Goal: Task Accomplishment & Management: Complete application form

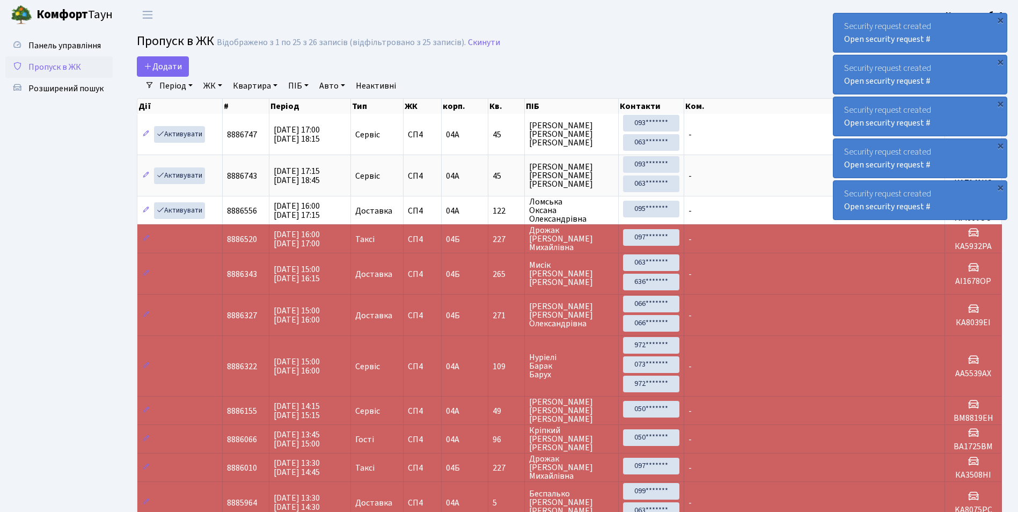
select select "25"
click at [167, 65] on span "Додати" at bounding box center [163, 67] width 38 height 12
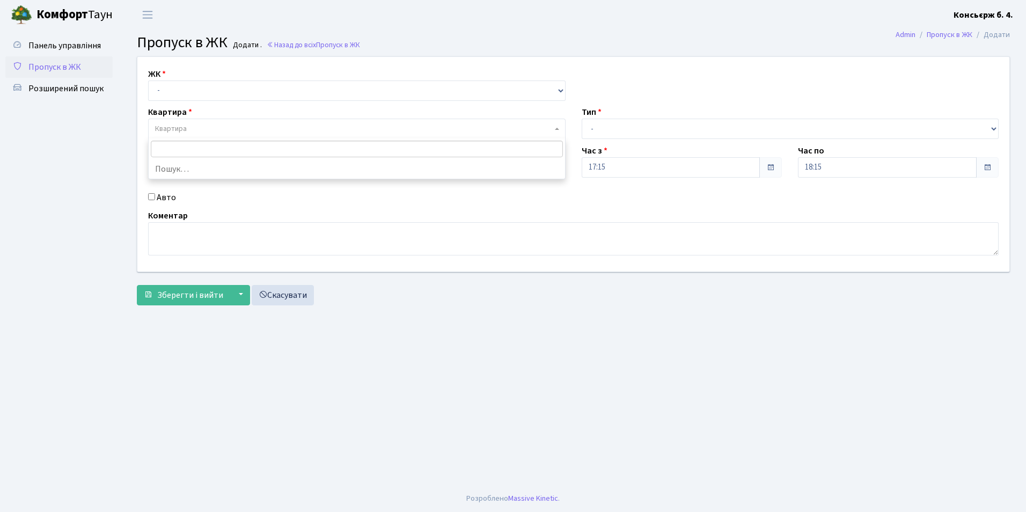
click at [197, 131] on span "Квартира" at bounding box center [353, 128] width 397 height 11
type input "228"
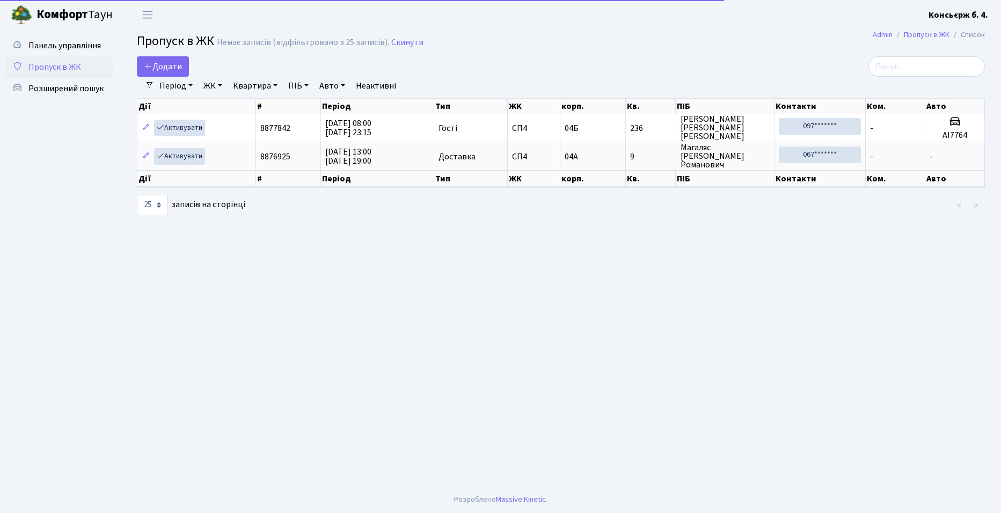
select select "25"
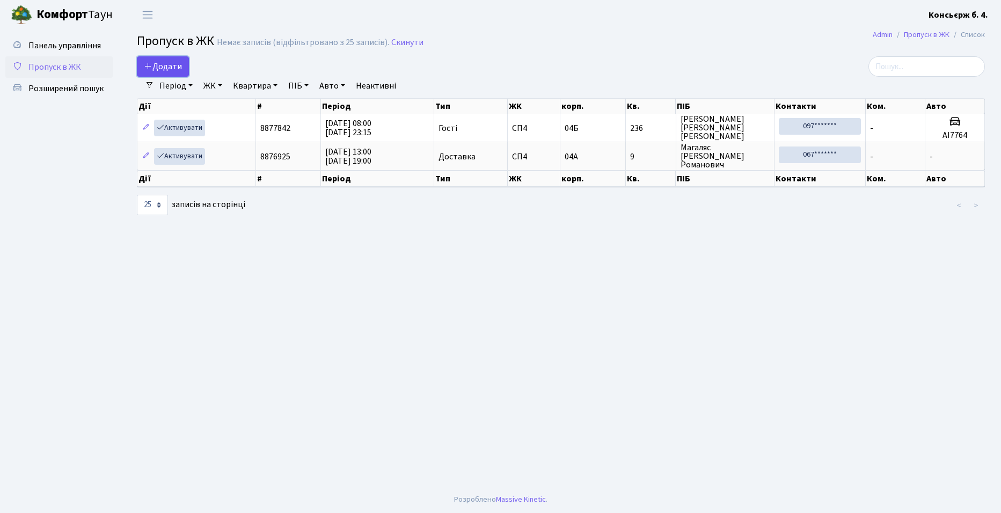
click at [172, 63] on span "Додати" at bounding box center [163, 67] width 38 height 12
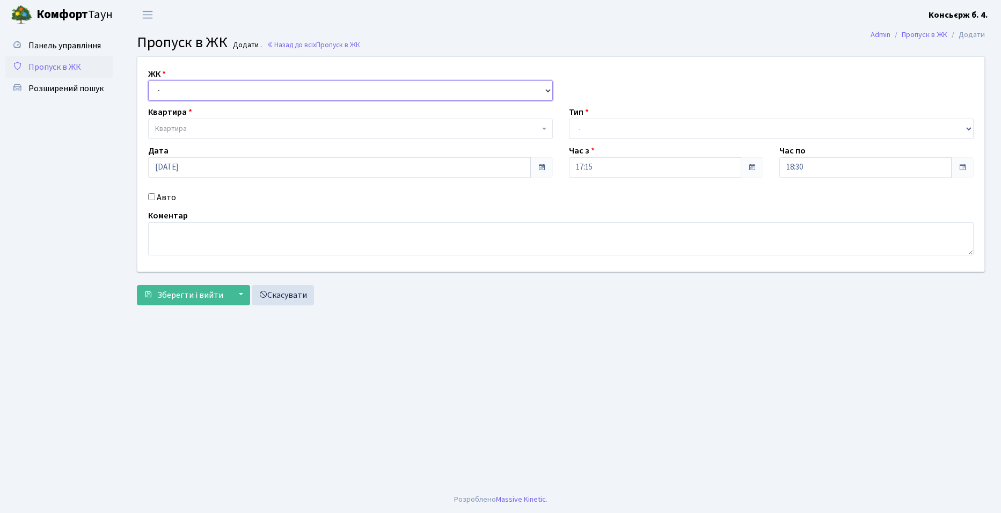
click at [180, 93] on select "- СП4, Столичне шосе, 5" at bounding box center [350, 91] width 405 height 20
select select "325"
click at [148, 81] on select "- [STREET_ADDRESS]" at bounding box center [350, 91] width 405 height 20
select select
click at [185, 128] on span "Квартира" at bounding box center [171, 128] width 32 height 11
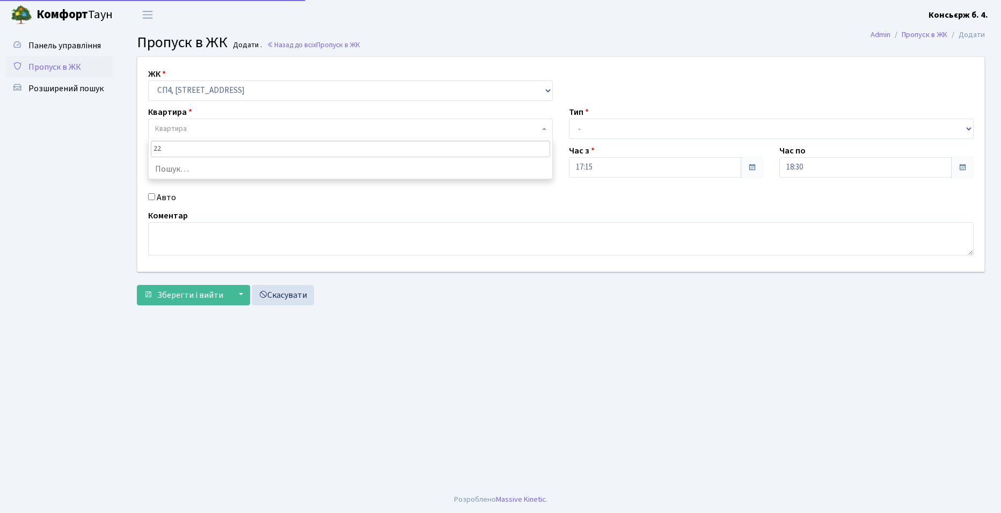
type input "228"
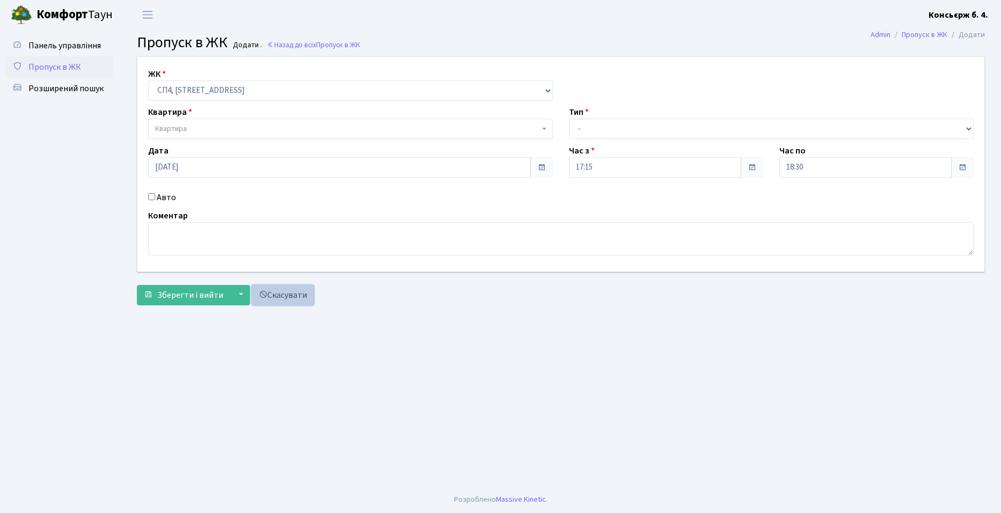
click at [282, 295] on link "Скасувати" at bounding box center [283, 295] width 62 height 20
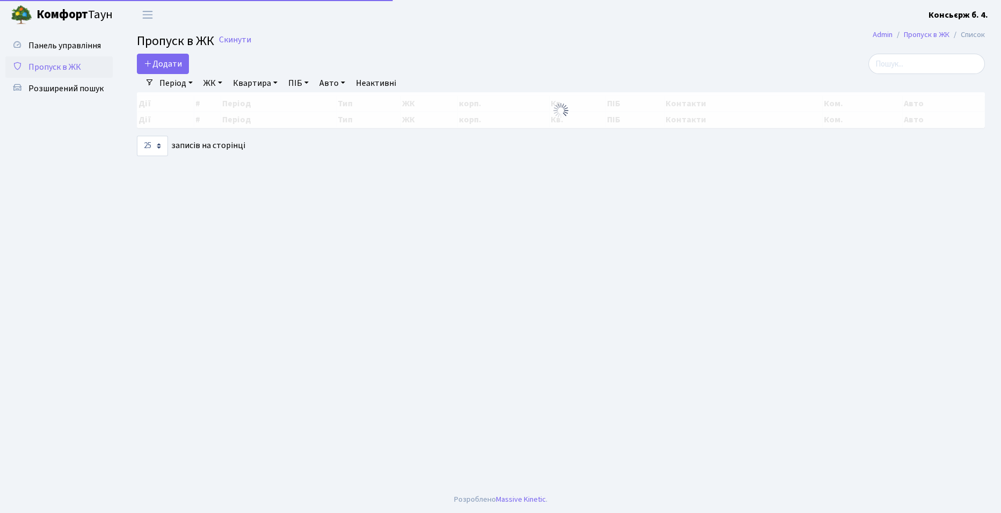
select select "25"
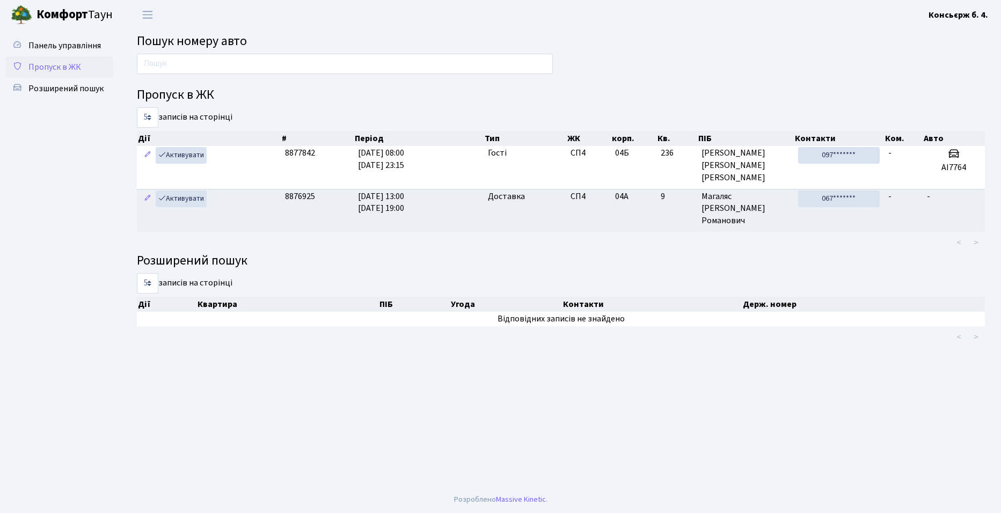
click at [63, 65] on span "Пропуск в ЖК" at bounding box center [54, 67] width 53 height 12
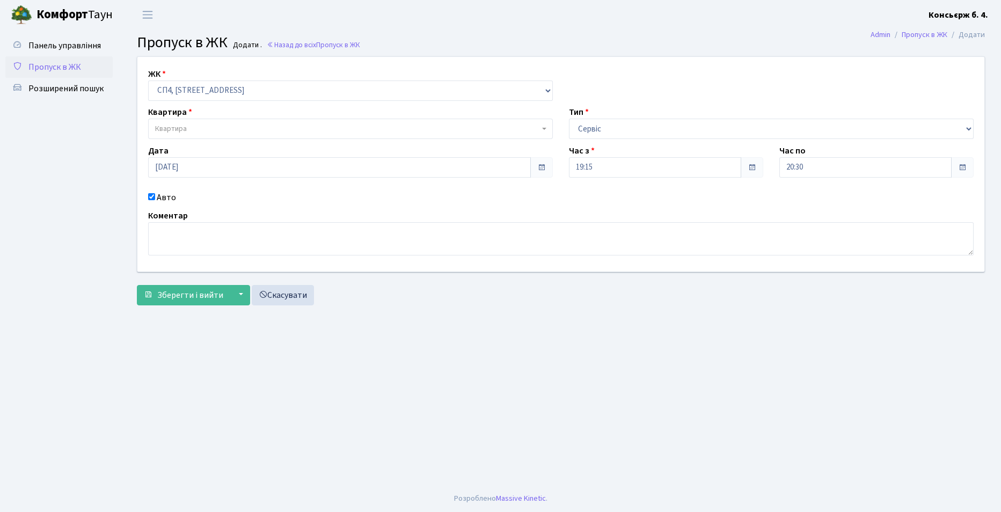
select select "325"
select select "18"
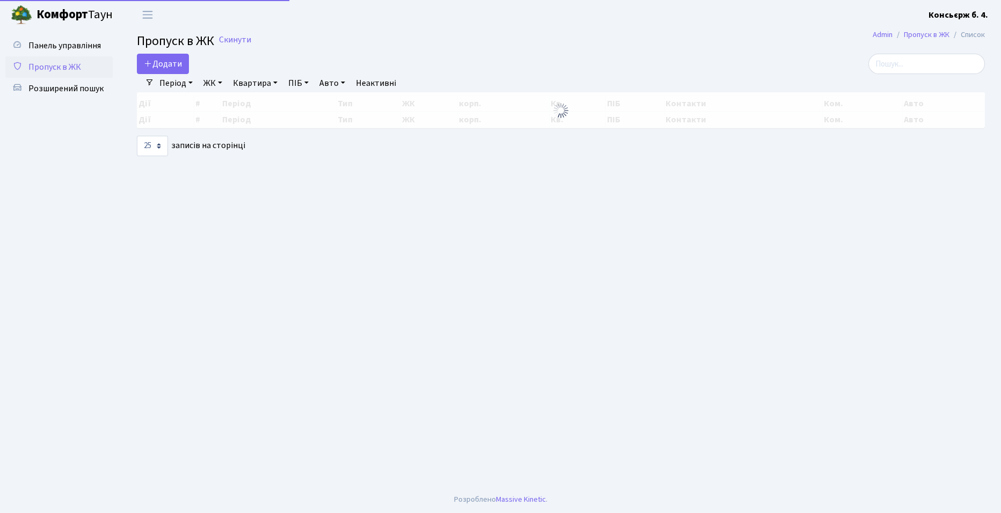
select select "25"
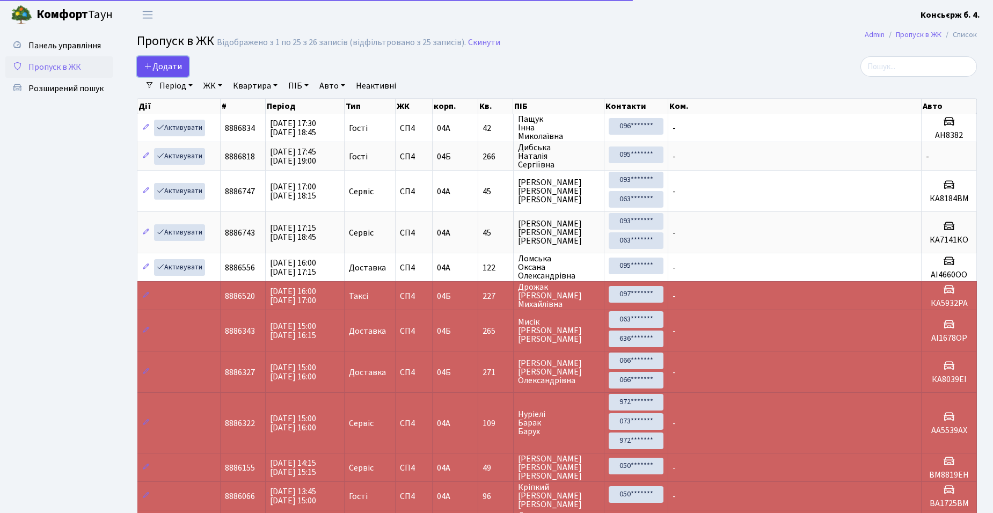
click at [160, 61] on span "Додати" at bounding box center [163, 67] width 38 height 12
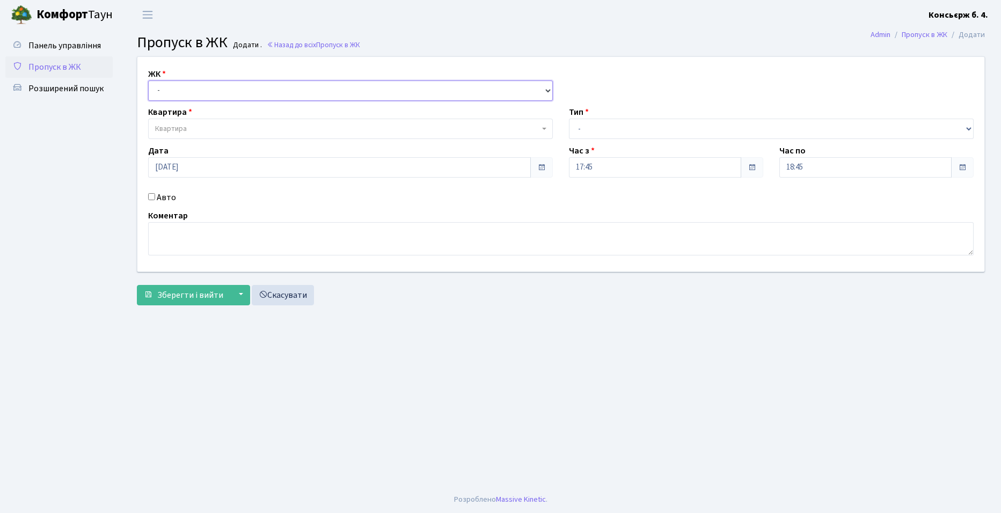
click at [166, 90] on select "- [STREET_ADDRESS]" at bounding box center [350, 91] width 405 height 20
select select "325"
click at [148, 81] on select "- [STREET_ADDRESS]" at bounding box center [350, 91] width 405 height 20
select select
click at [155, 127] on span "Квартира" at bounding box center [350, 129] width 405 height 20
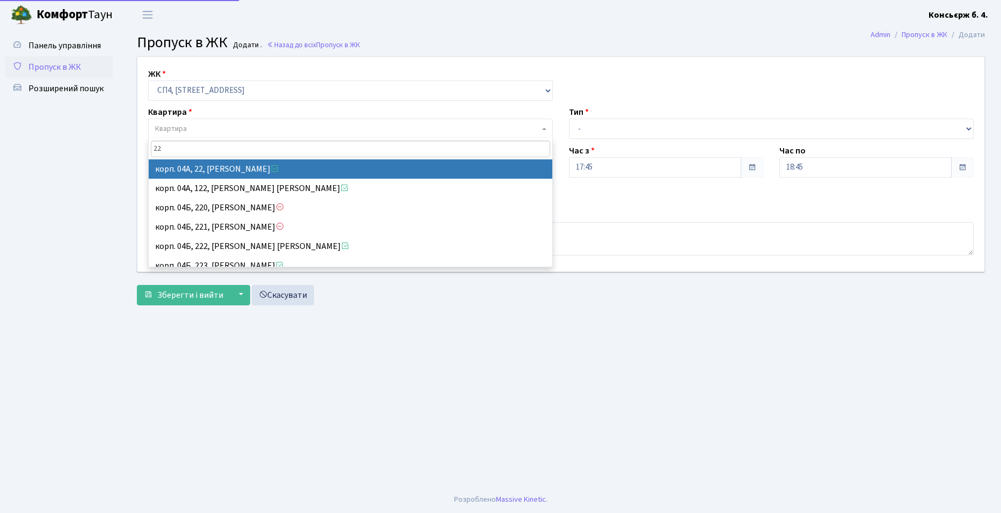
type input "228"
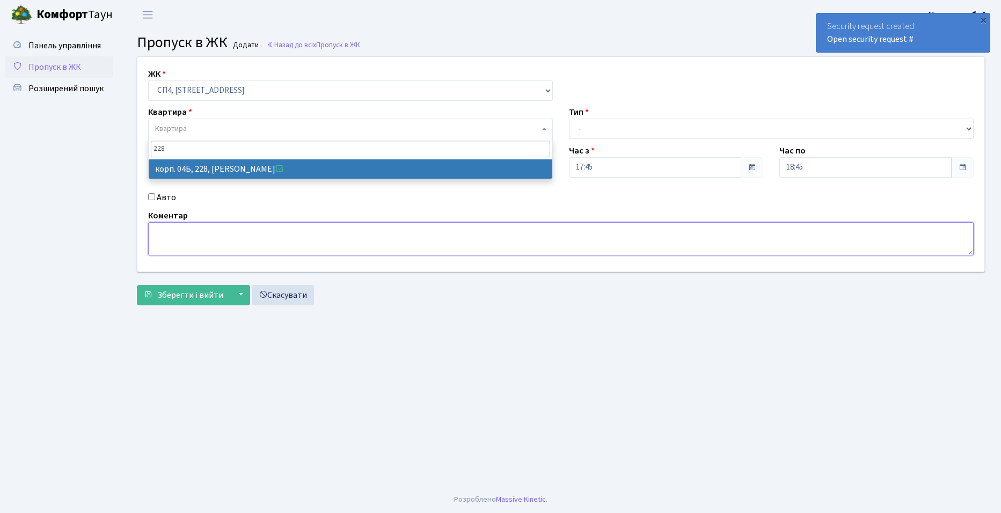
click at [759, 239] on textarea at bounding box center [560, 238] width 825 height 33
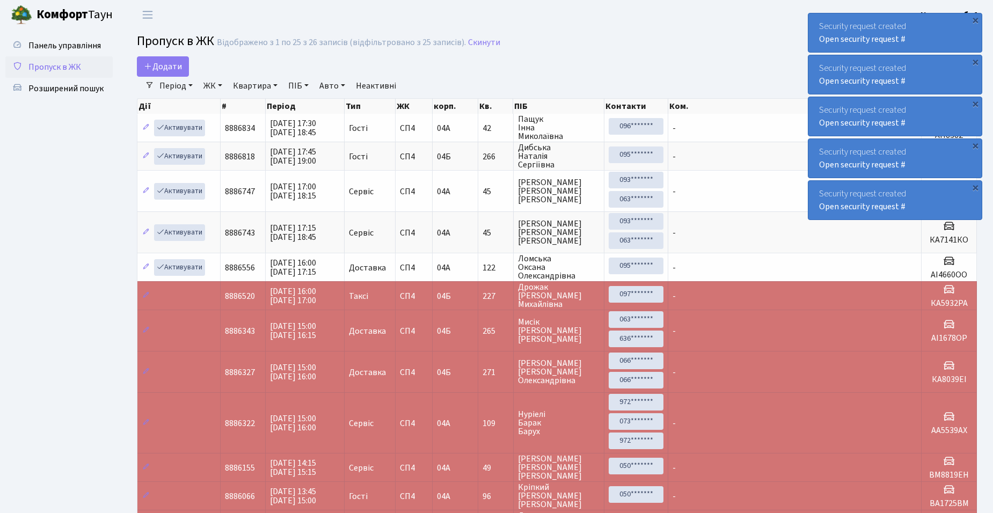
select select "25"
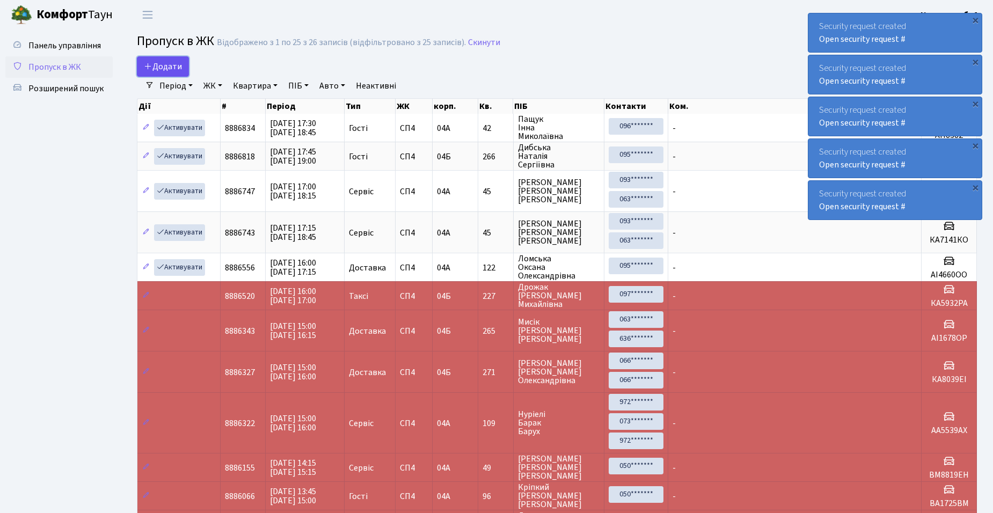
click at [167, 67] on span "Додати" at bounding box center [163, 67] width 38 height 12
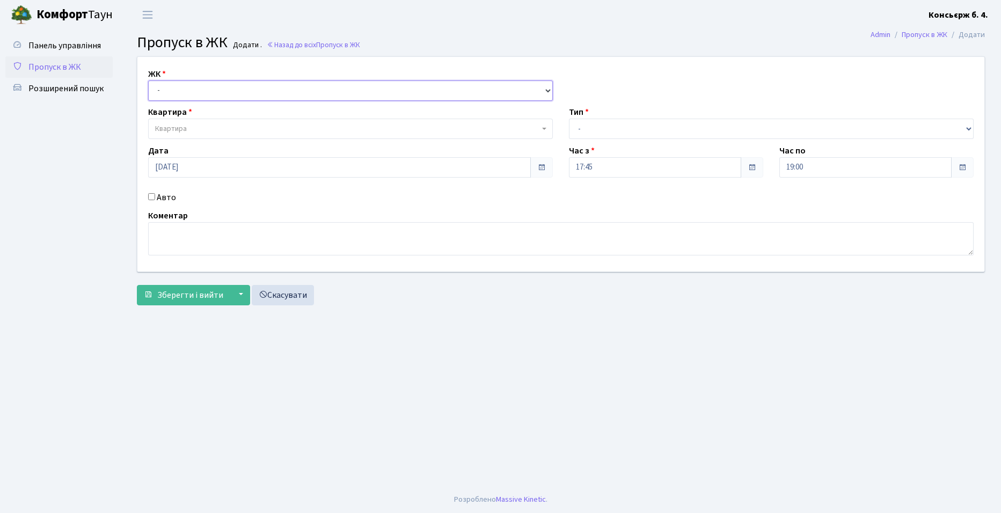
click at [168, 90] on select "- [STREET_ADDRESS]" at bounding box center [350, 91] width 405 height 20
select select "325"
click at [148, 81] on select "- СП4, Столичне шосе, 5" at bounding box center [350, 91] width 405 height 20
select select
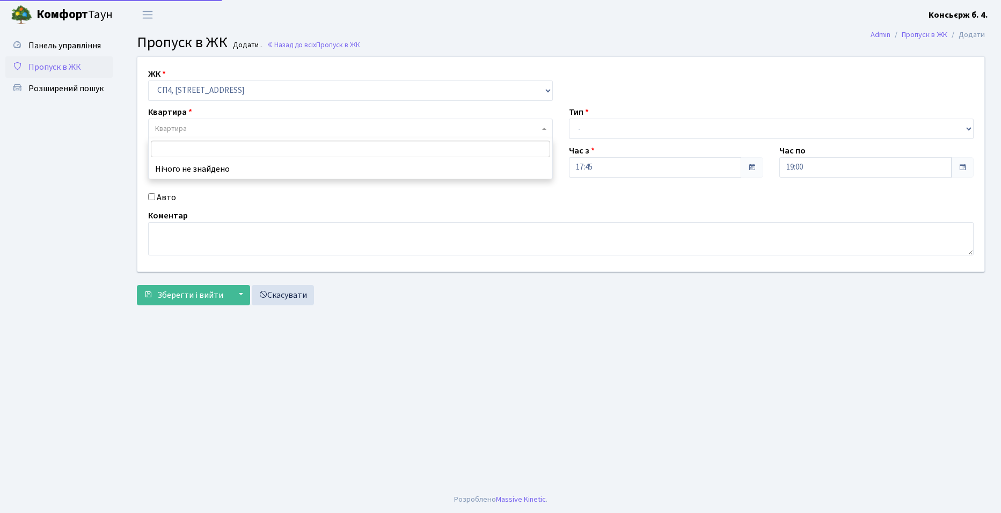
click at [175, 131] on span "Квартира" at bounding box center [171, 128] width 32 height 11
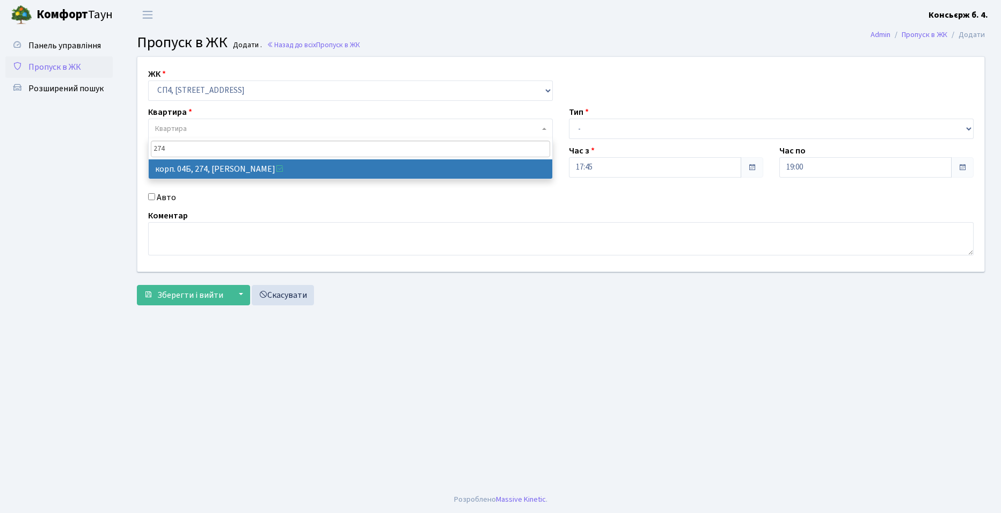
type input "274"
drag, startPoint x: 281, startPoint y: 169, endPoint x: 288, endPoint y: 171, distance: 6.6
select select "21302"
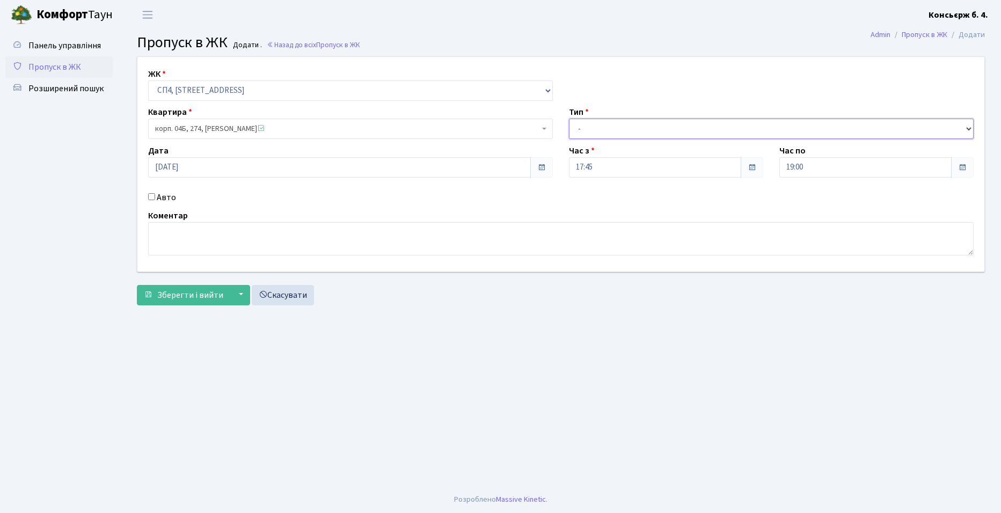
click at [578, 128] on select "- Доставка Таксі Гості Сервіс" at bounding box center [771, 129] width 405 height 20
select select "1"
click at [569, 119] on select "- Доставка Таксі Гості Сервіс" at bounding box center [771, 129] width 405 height 20
click at [151, 196] on input "Авто" at bounding box center [151, 196] width 7 height 7
checkbox input "true"
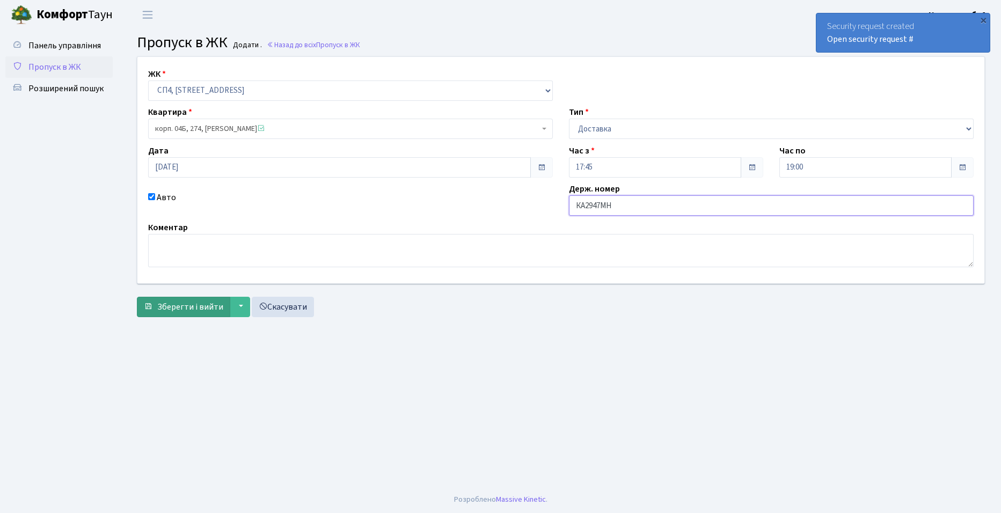
type input "КА2947МН"
click at [196, 305] on span "Зберегти і вийти" at bounding box center [190, 307] width 66 height 12
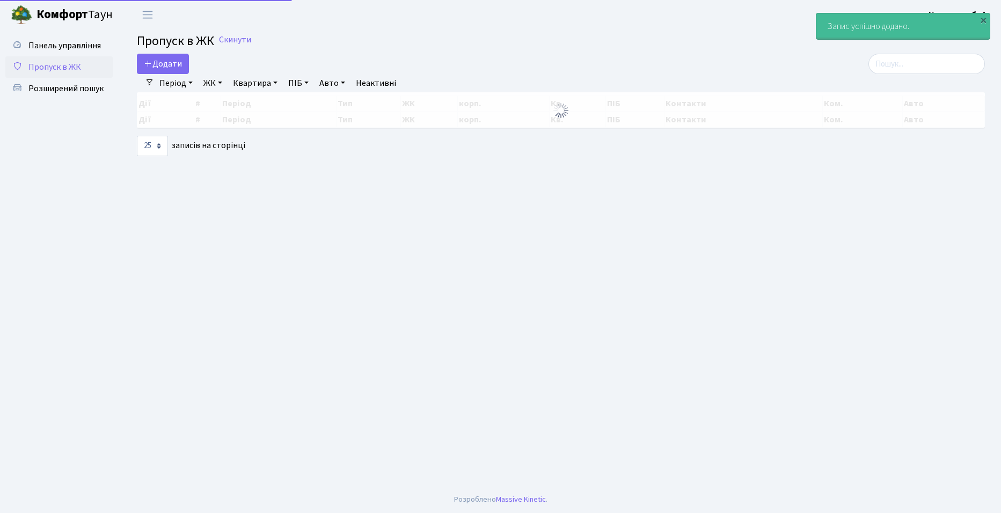
select select "25"
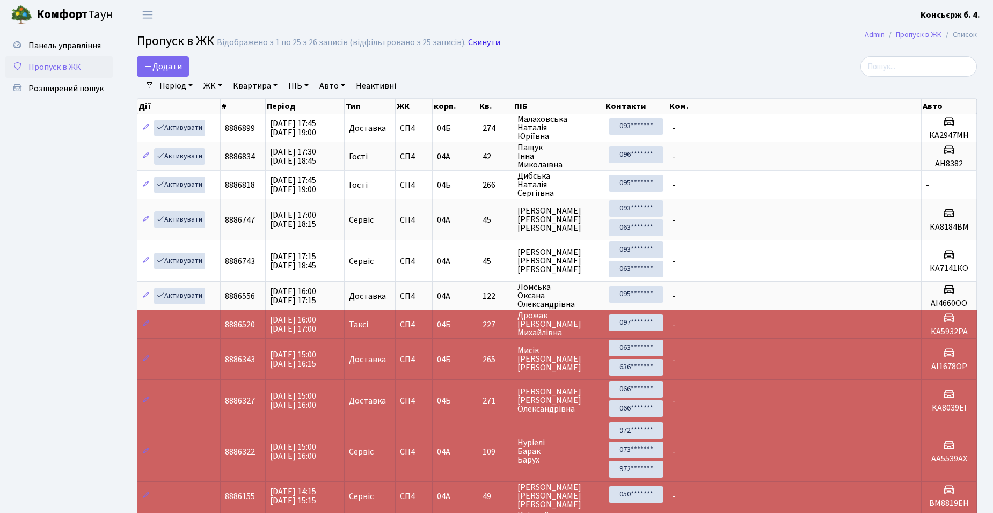
click at [478, 44] on link "Скинути" at bounding box center [484, 43] width 32 height 10
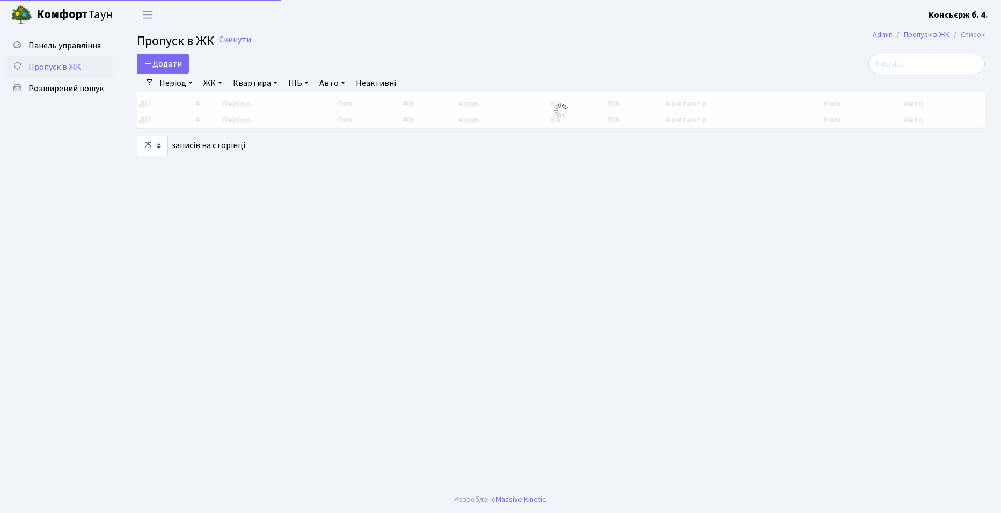
select select "25"
